Goal: Information Seeking & Learning: Learn about a topic

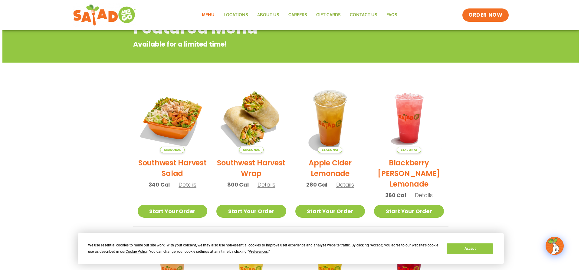
scroll to position [91, 0]
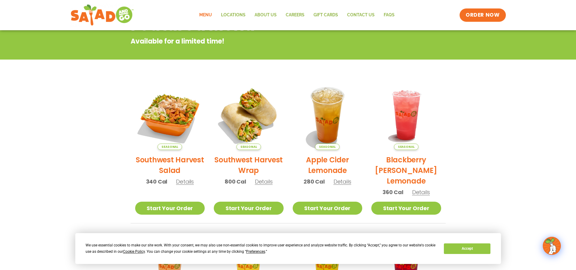
click at [263, 183] on span "Details" at bounding box center [264, 182] width 18 height 8
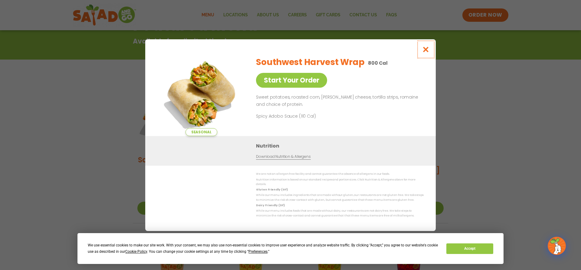
click at [425, 52] on icon "Close modal" at bounding box center [426, 49] width 8 height 6
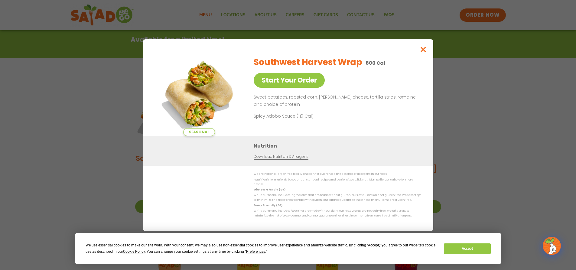
scroll to position [97, 0]
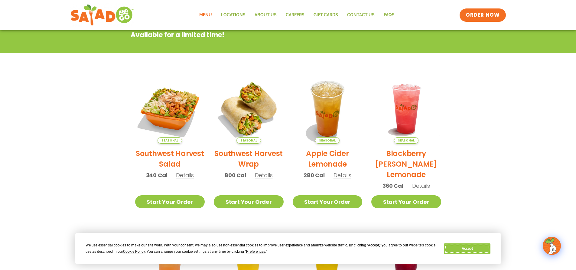
click at [467, 247] on button "Accept" at bounding box center [467, 249] width 47 height 11
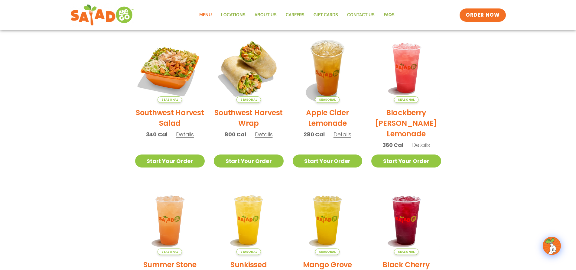
scroll to position [127, 0]
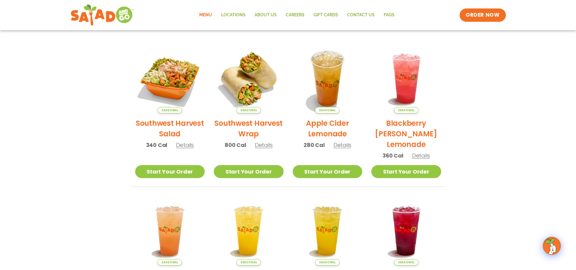
click at [342, 145] on span "Details" at bounding box center [343, 145] width 18 height 8
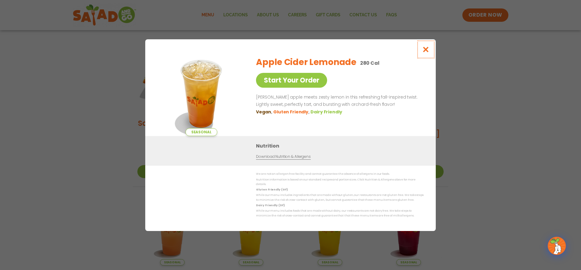
click at [426, 51] on icon "Close modal" at bounding box center [426, 49] width 8 height 6
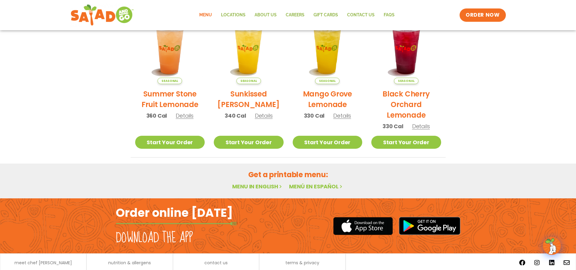
scroll to position [330, 0]
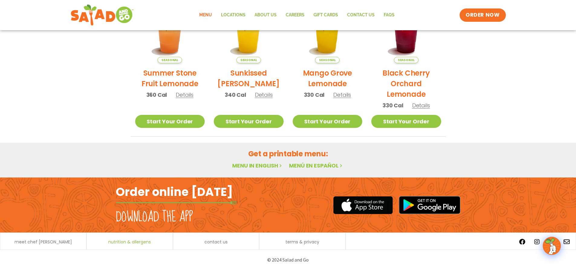
click at [130, 243] on span "nutrition & allergens" at bounding box center [129, 242] width 43 height 4
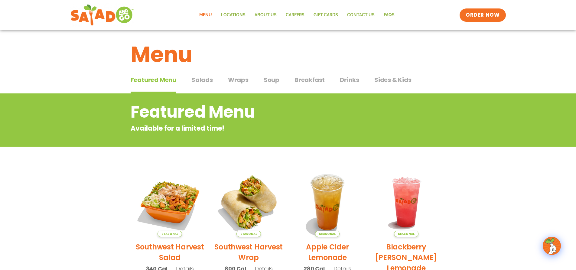
scroll to position [0, 0]
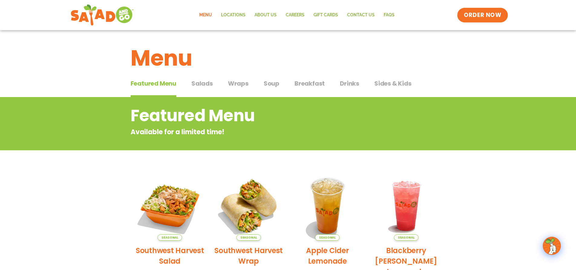
click at [474, 16] on span "ORDER NOW" at bounding box center [483, 15] width 38 height 8
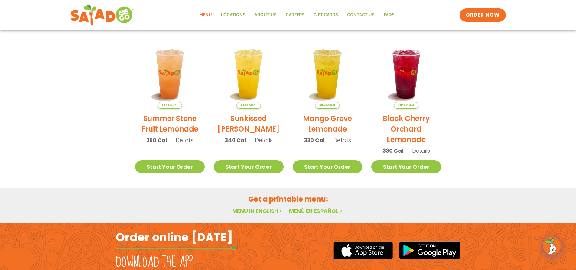
scroll to position [330, 0]
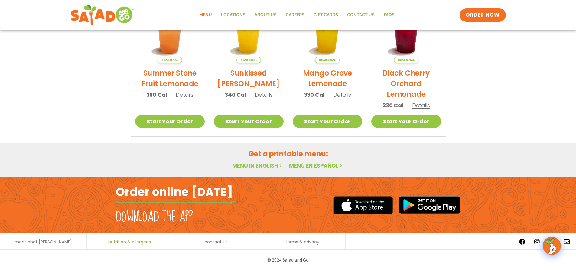
click at [124, 242] on span "nutrition & allergens" at bounding box center [129, 242] width 43 height 4
